Goal: Contribute content

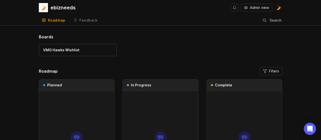
click at [83, 20] on div "Feedback" at bounding box center [89, 21] width 18 height 4
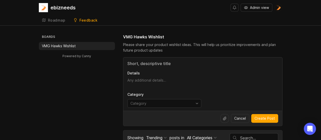
click at [148, 63] on input "Title" at bounding box center [203, 63] width 151 height 6
click at [150, 101] on input "toggle menu" at bounding box center [162, 104] width 62 height 6
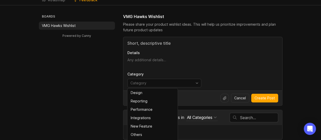
scroll to position [26, 0]
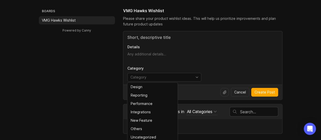
click at [168, 47] on p "Details" at bounding box center [203, 46] width 151 height 5
click at [168, 52] on textarea "Details" at bounding box center [203, 57] width 151 height 10
